Goal: Task Accomplishment & Management: Complete application form

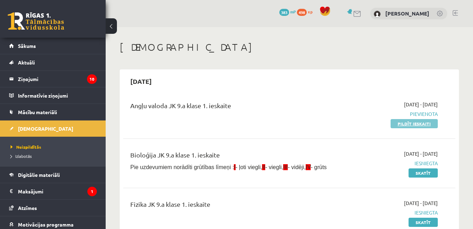
click at [424, 124] on link "Pildīt ieskaiti" at bounding box center [414, 123] width 47 height 9
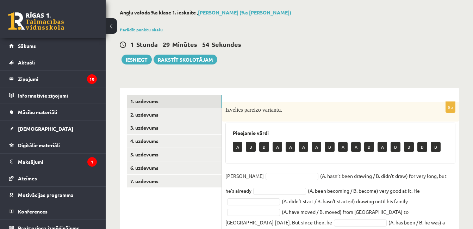
scroll to position [42, 0]
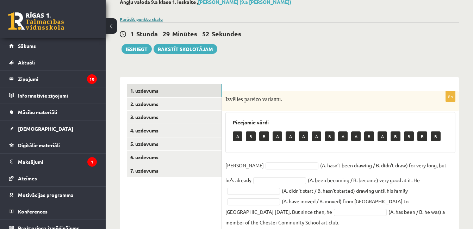
click at [149, 20] on link "Parādīt punktu skalu" at bounding box center [141, 19] width 43 height 6
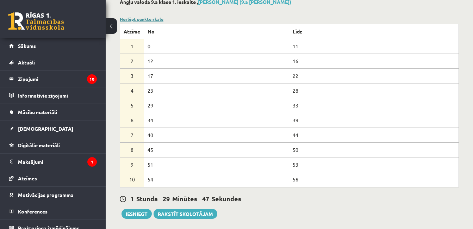
click at [155, 19] on link "Noslēpt punktu skalu" at bounding box center [142, 19] width 44 height 6
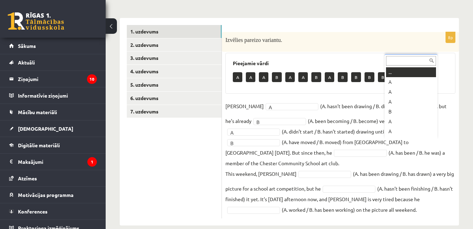
scroll to position [8, 0]
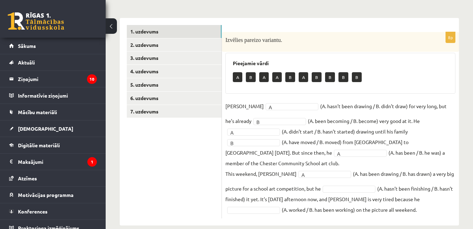
click at [344, 182] on fieldset "[PERSON_NAME] A * (A. hasn’t been drawing / B. didn’t draw) for very long, but …" at bounding box center [340, 158] width 230 height 114
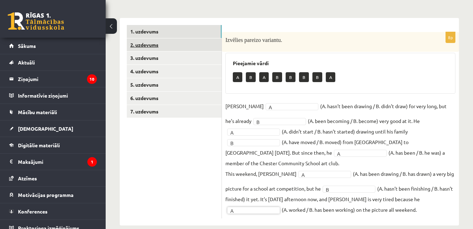
click at [220, 47] on link "2. uzdevums" at bounding box center [174, 44] width 95 height 13
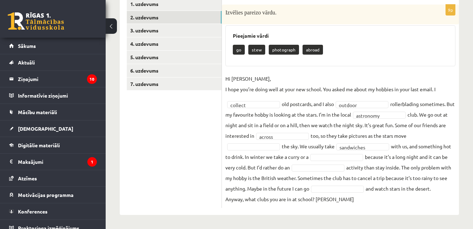
click at [354, 175] on fieldset "**********" at bounding box center [340, 138] width 230 height 131
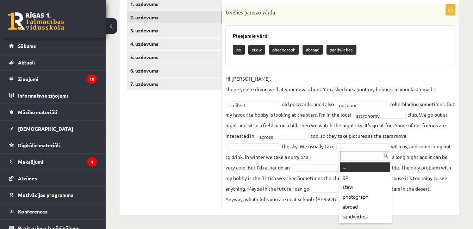
click at [367, 152] on input "text" at bounding box center [365, 156] width 50 height 10
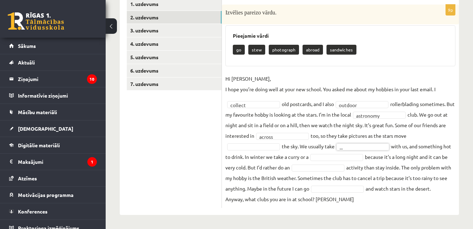
drag, startPoint x: 382, startPoint y: 132, endPoint x: 378, endPoint y: 139, distance: 7.4
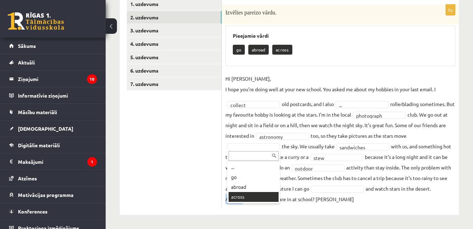
click at [239, 196] on fieldset "**********" at bounding box center [340, 138] width 230 height 131
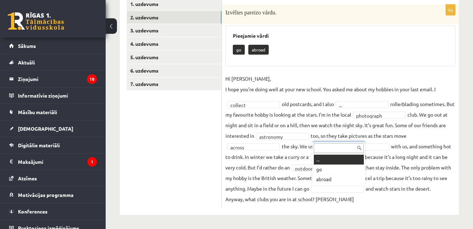
drag, startPoint x: 239, startPoint y: 196, endPoint x: 346, endPoint y: 190, distance: 106.5
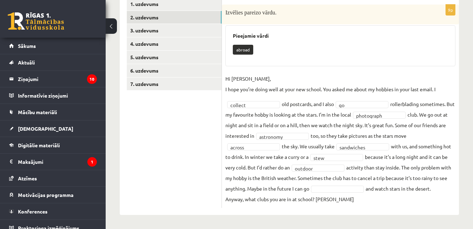
click at [349, 133] on fieldset "**********" at bounding box center [340, 138] width 230 height 131
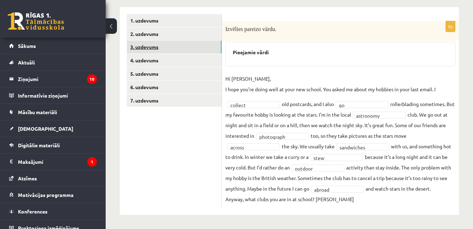
click at [213, 46] on link "3. uzdevums" at bounding box center [174, 46] width 95 height 13
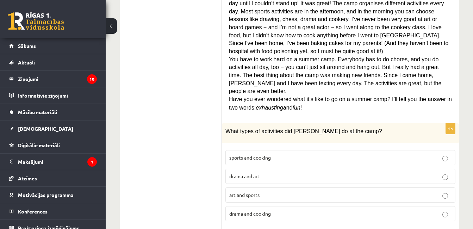
scroll to position [288, 0]
click at [340, 191] on p "art and sports" at bounding box center [340, 194] width 222 height 7
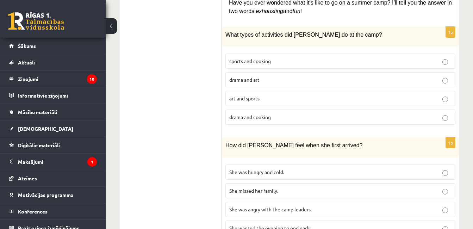
scroll to position [386, 0]
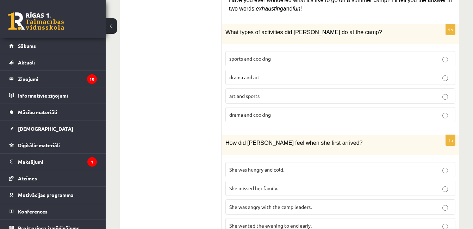
click at [394, 218] on label "She wanted the evening to end early." at bounding box center [340, 225] width 230 height 15
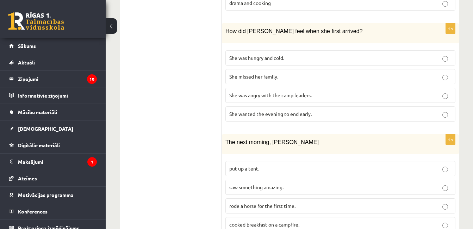
scroll to position [499, 0]
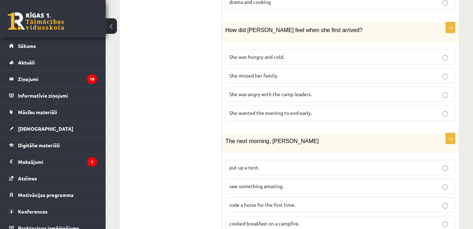
click at [373, 182] on p "saw something amazing." at bounding box center [340, 185] width 222 height 7
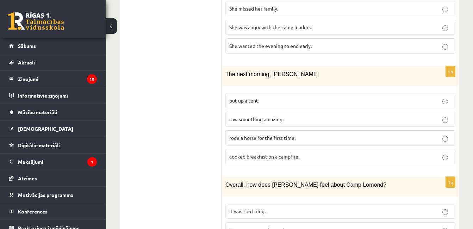
drag, startPoint x: 472, startPoint y: 225, endPoint x: 445, endPoint y: 158, distance: 72.1
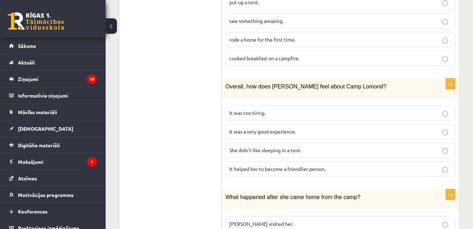
scroll to position [665, 0]
click at [377, 127] on p "It was a very good experience." at bounding box center [340, 130] width 222 height 7
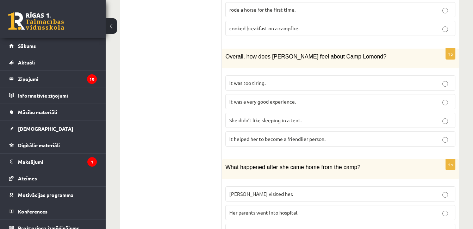
scroll to position [706, 0]
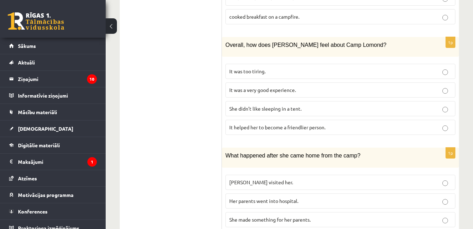
click at [399, 216] on p "She made something for her parents." at bounding box center [340, 219] width 222 height 7
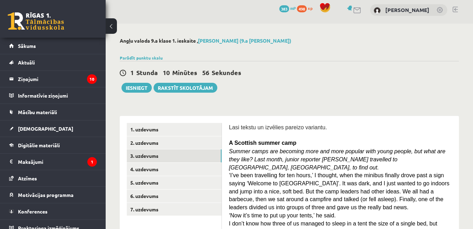
scroll to position [0, 0]
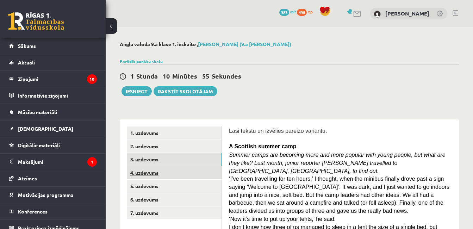
click at [215, 175] on link "4. uzdevums" at bounding box center [174, 172] width 95 height 13
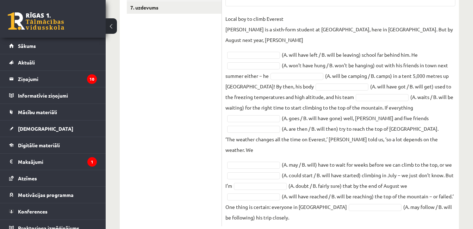
scroll to position [213, 0]
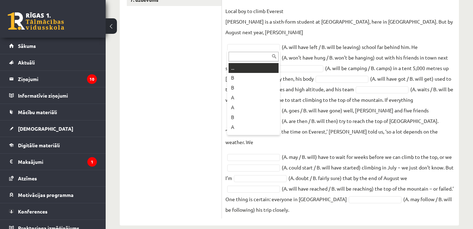
drag, startPoint x: 267, startPoint y: 50, endPoint x: 260, endPoint y: 76, distance: 26.8
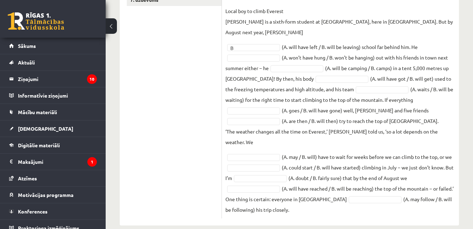
click at [261, 43] on fieldset "Local boy to climb Everest [PERSON_NAME] is a sixth-form student at [GEOGRAPHIC…" at bounding box center [340, 110] width 230 height 209
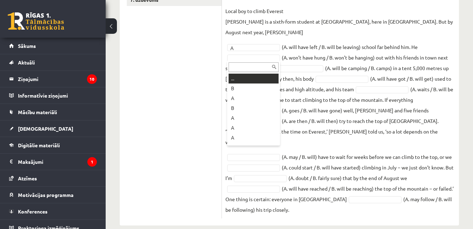
drag, startPoint x: 266, startPoint y: 60, endPoint x: 258, endPoint y: 94, distance: 35.2
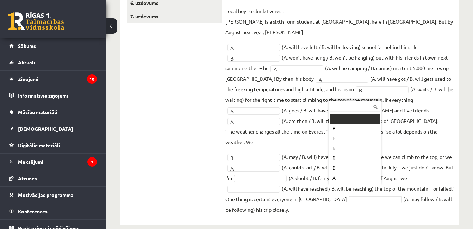
scroll to position [8, 0]
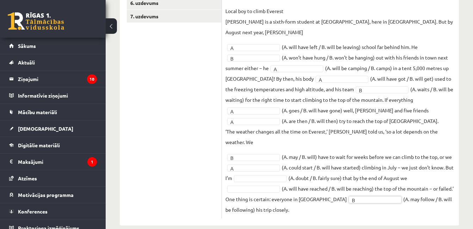
click at [270, 183] on fieldset "Local boy to climb Everest [PERSON_NAME] is a sixth-form student at [GEOGRAPHIC…" at bounding box center [340, 110] width 230 height 209
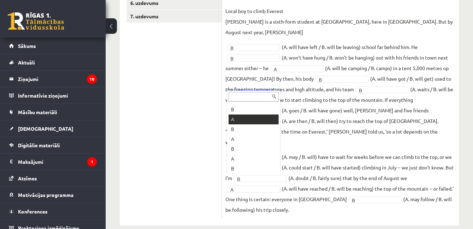
drag, startPoint x: 258, startPoint y: 178, endPoint x: 254, endPoint y: 168, distance: 10.4
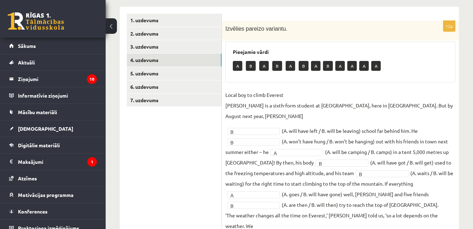
scroll to position [112, 0]
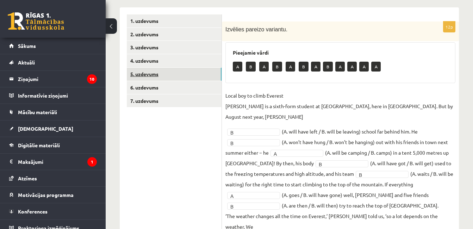
click at [172, 75] on link "5. uzdevums" at bounding box center [174, 74] width 95 height 13
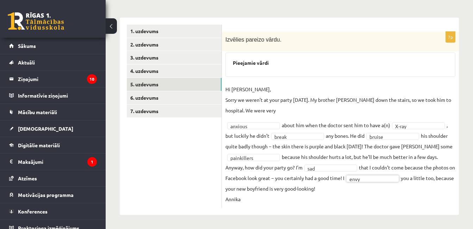
scroll to position [102, 0]
click at [196, 98] on link "6. uzdevums" at bounding box center [174, 97] width 95 height 13
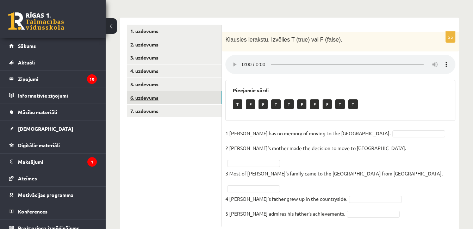
scroll to position [100, 0]
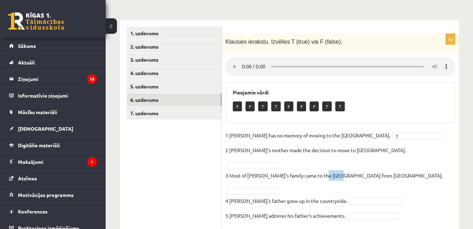
click at [332, 170] on p "3 Most of [PERSON_NAME]'s family came to the [GEOGRAPHIC_DATA] from [GEOGRAPHIC…" at bounding box center [333, 175] width 217 height 11
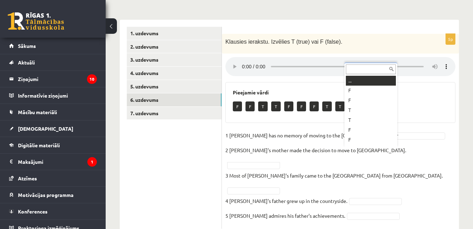
drag, startPoint x: 332, startPoint y: 164, endPoint x: 392, endPoint y: 154, distance: 60.8
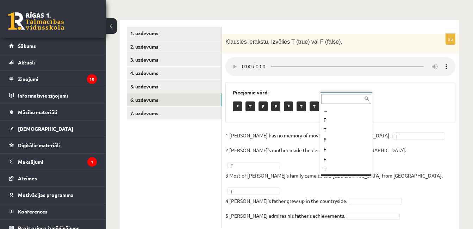
scroll to position [8, 0]
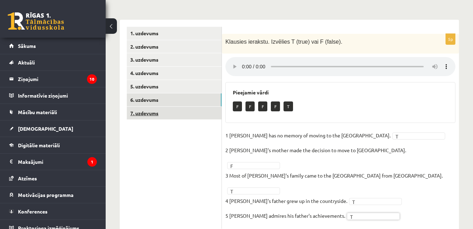
click at [201, 118] on link "7. uzdevums" at bounding box center [174, 113] width 95 height 13
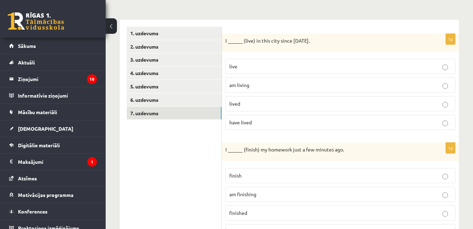
click at [332, 125] on p "have lived" at bounding box center [340, 122] width 222 height 7
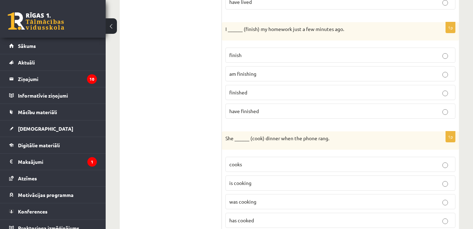
scroll to position [226, 0]
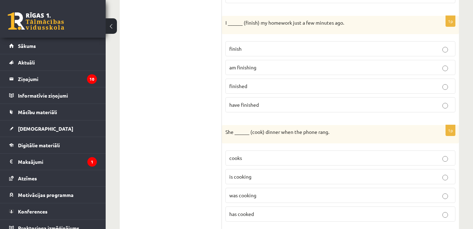
click at [378, 87] on p "finished" at bounding box center [340, 85] width 222 height 7
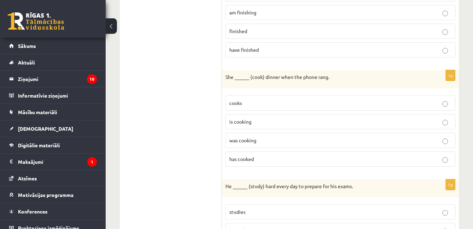
scroll to position [283, 0]
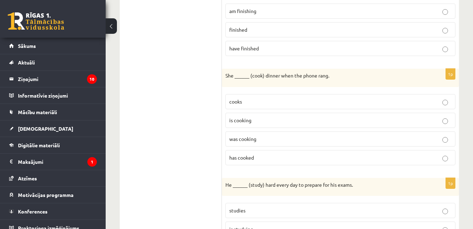
click at [347, 144] on label "was cooking" at bounding box center [340, 138] width 230 height 15
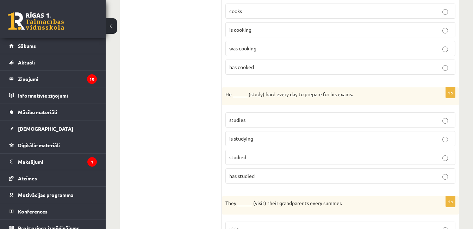
scroll to position [381, 0]
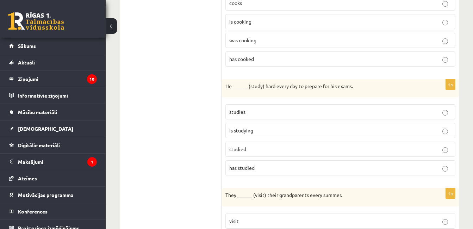
click at [317, 112] on p "studies" at bounding box center [340, 111] width 222 height 7
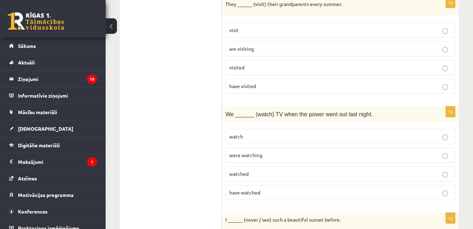
scroll to position [569, 0]
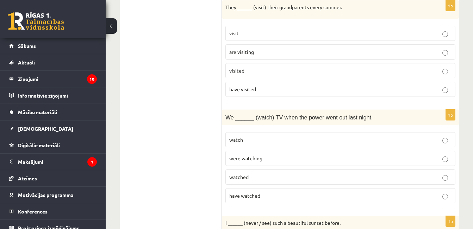
click at [361, 26] on label "visit" at bounding box center [340, 33] width 230 height 15
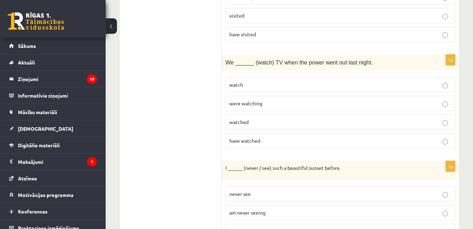
scroll to position [625, 0]
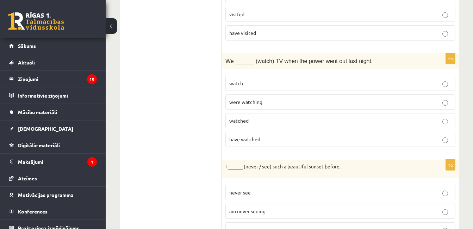
click at [352, 103] on p "were watching" at bounding box center [340, 101] width 222 height 7
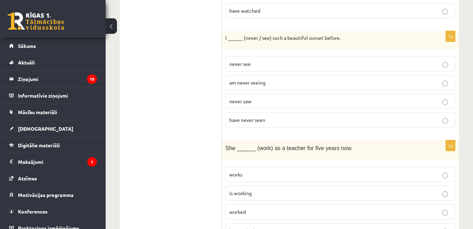
scroll to position [762, 0]
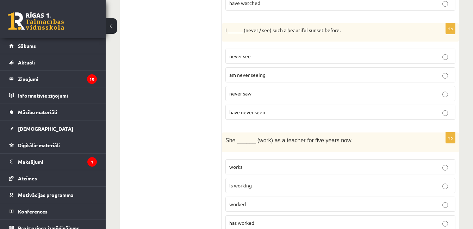
click at [379, 113] on p "have never seen" at bounding box center [340, 111] width 222 height 7
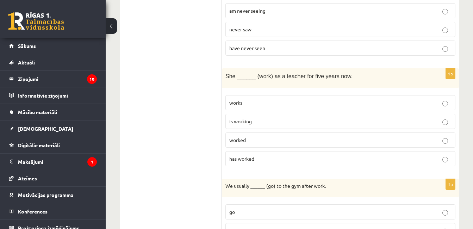
scroll to position [832, 0]
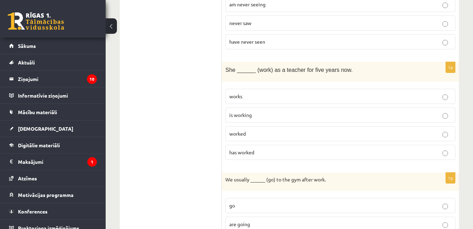
click at [340, 153] on p "has worked" at bounding box center [340, 152] width 222 height 7
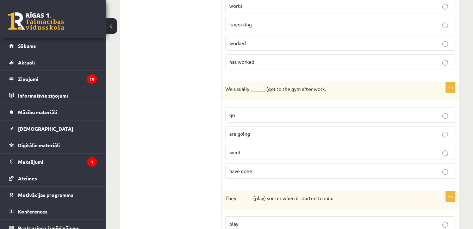
scroll to position [931, 0]
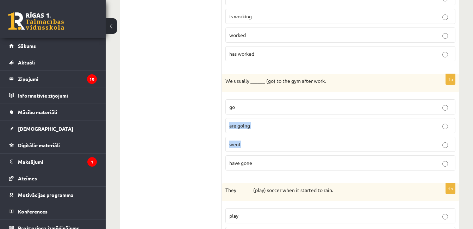
click at [444, 163] on fieldset "go are going went have gone" at bounding box center [340, 134] width 230 height 77
drag, startPoint x: 438, startPoint y: 158, endPoint x: 420, endPoint y: 111, distance: 50.3
click at [420, 111] on label "go" at bounding box center [340, 106] width 230 height 15
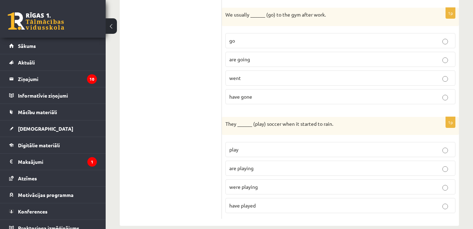
scroll to position [1001, 0]
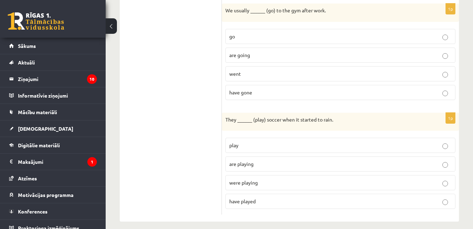
click at [439, 185] on p "were playing" at bounding box center [340, 182] width 222 height 7
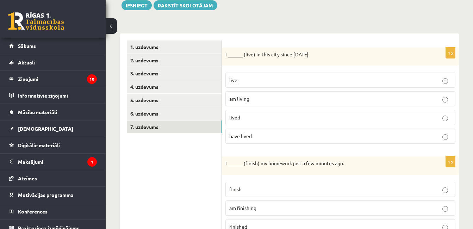
scroll to position [3, 0]
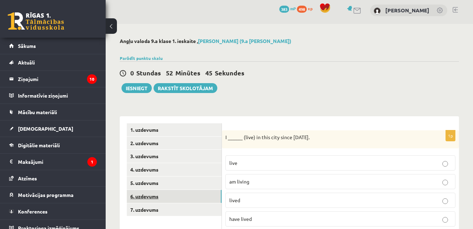
click at [180, 193] on link "6. uzdevums" at bounding box center [174, 196] width 95 height 13
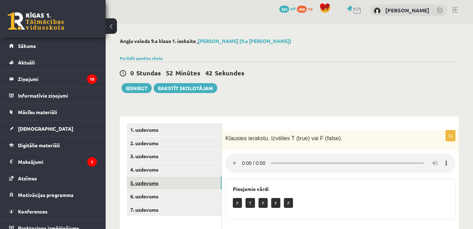
click at [190, 177] on link "5. uzdevums" at bounding box center [174, 182] width 95 height 13
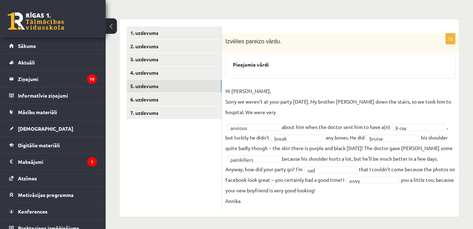
scroll to position [102, 0]
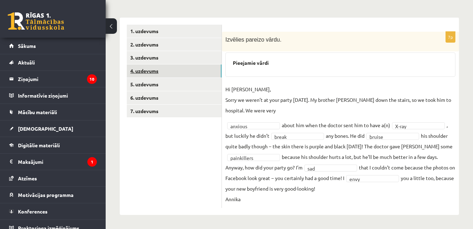
click at [171, 66] on link "4. uzdevums" at bounding box center [174, 70] width 95 height 13
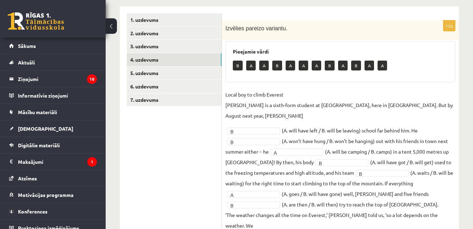
scroll to position [104, 0]
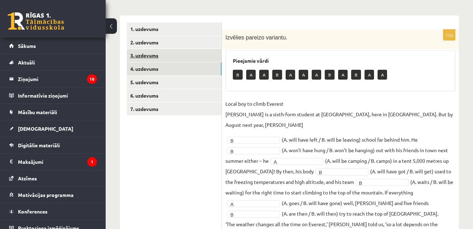
drag, startPoint x: 476, startPoint y: 126, endPoint x: 201, endPoint y: 52, distance: 284.8
click at [201, 52] on link "3. uzdevums" at bounding box center [174, 55] width 95 height 13
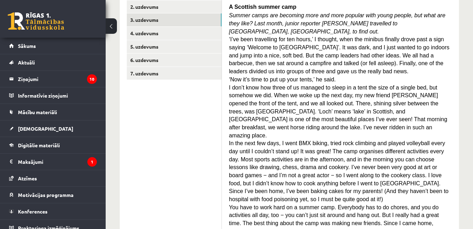
scroll to position [71, 0]
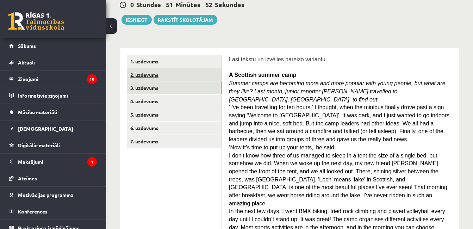
click at [215, 73] on link "2. uzdevums" at bounding box center [174, 74] width 95 height 13
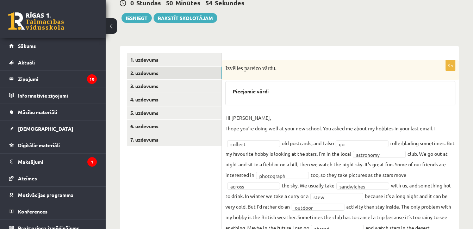
scroll to position [64, 0]
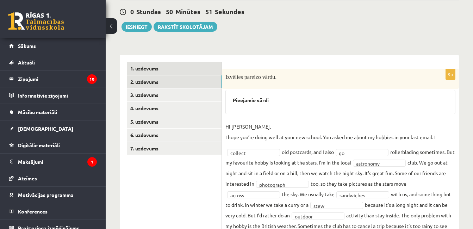
click at [203, 66] on link "1. uzdevums" at bounding box center [174, 68] width 95 height 13
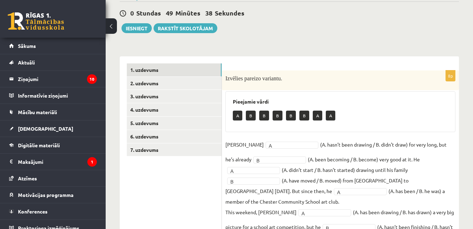
scroll to position [60, 0]
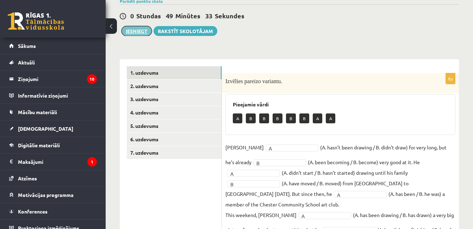
click at [142, 29] on button "Iesniegt" at bounding box center [136, 31] width 30 height 10
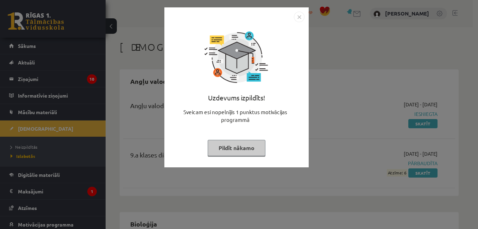
click at [300, 14] on img "Close" at bounding box center [299, 17] width 11 height 11
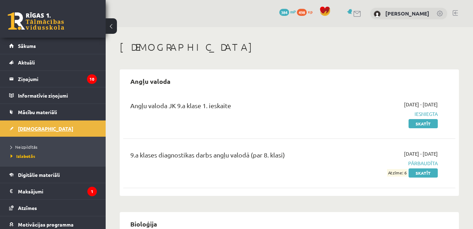
click at [36, 124] on link "[DEMOGRAPHIC_DATA]" at bounding box center [53, 128] width 88 height 16
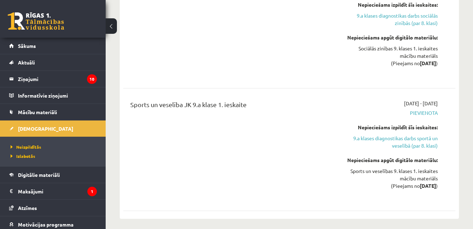
scroll to position [781, 0]
